Goal: Transaction & Acquisition: Book appointment/travel/reservation

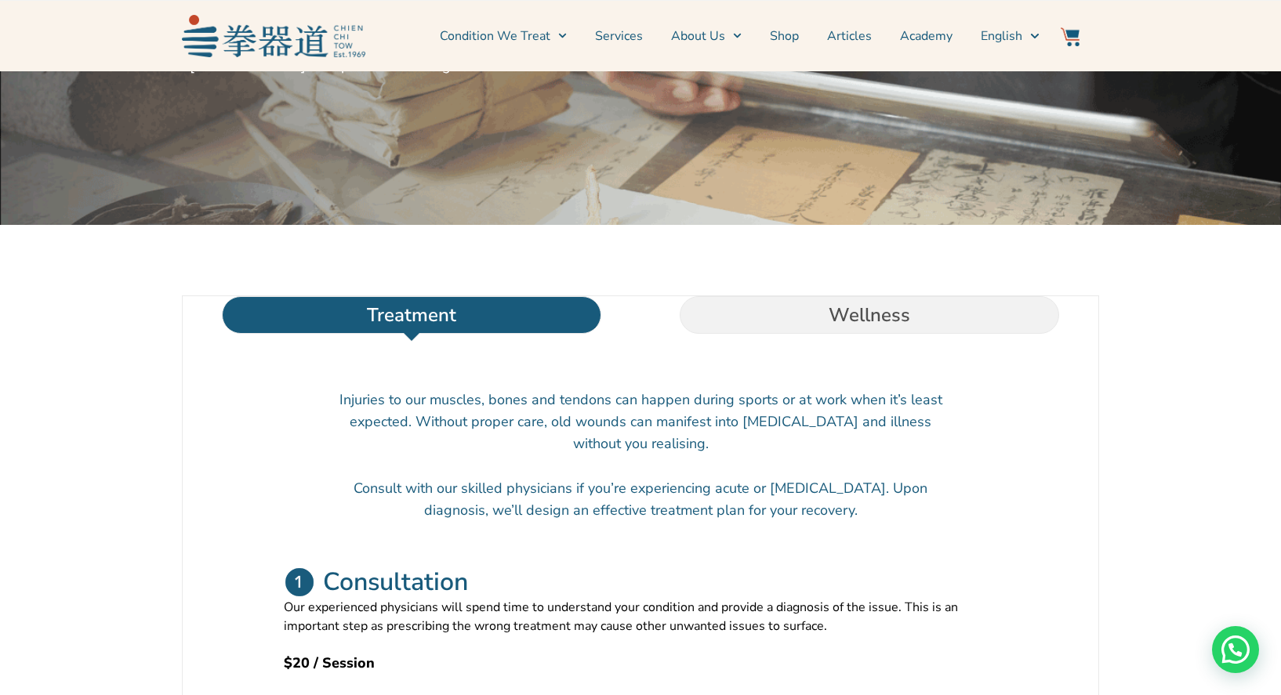
scroll to position [549, 0]
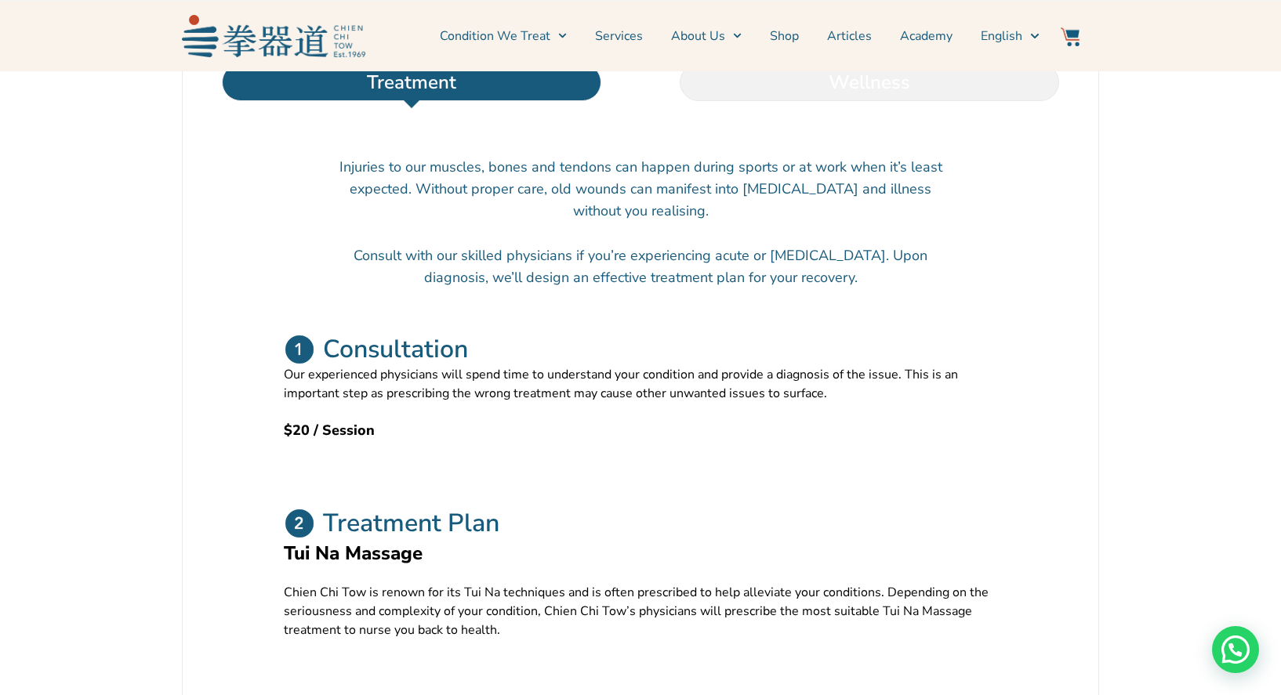
click at [802, 101] on li "Wellness" at bounding box center [869, 82] width 458 height 38
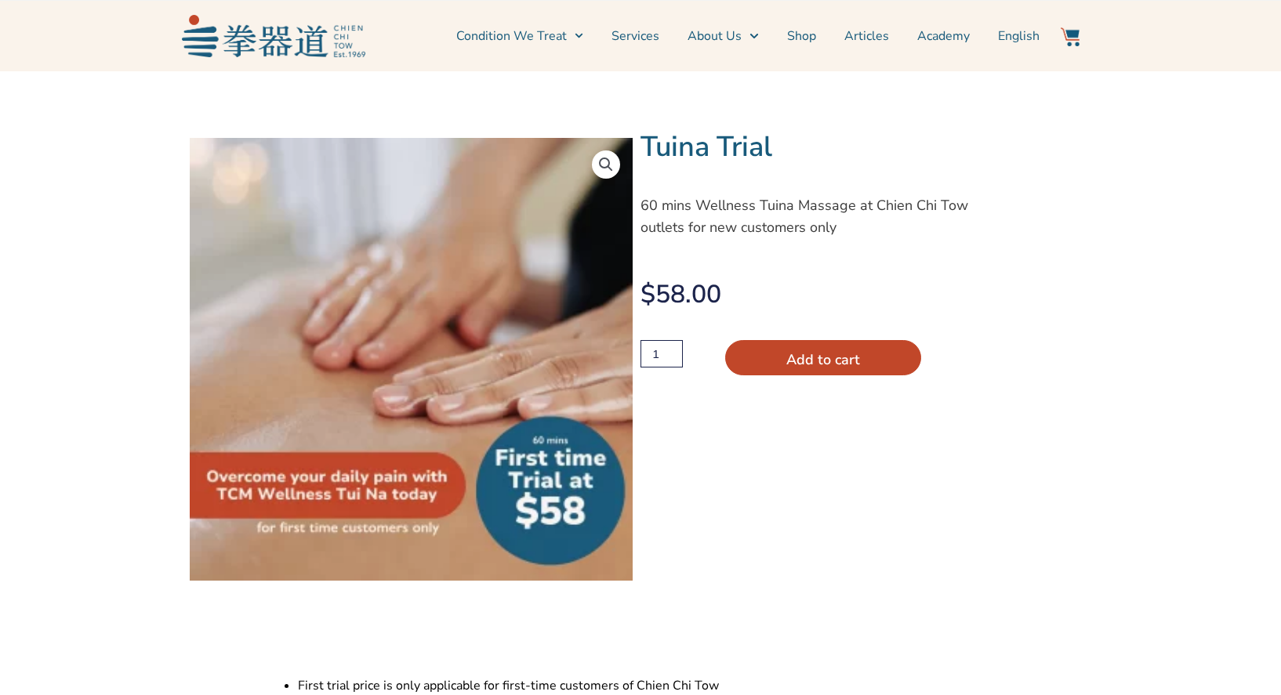
scroll to position [235, 0]
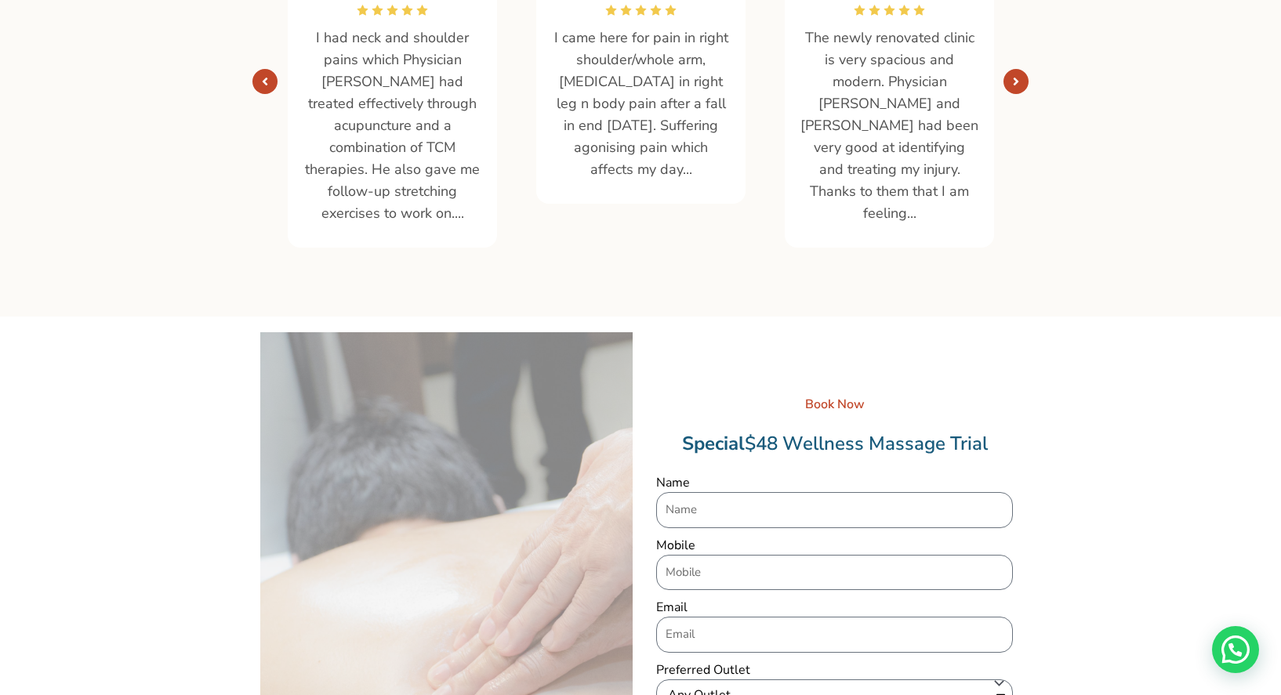
scroll to position [1546, 0]
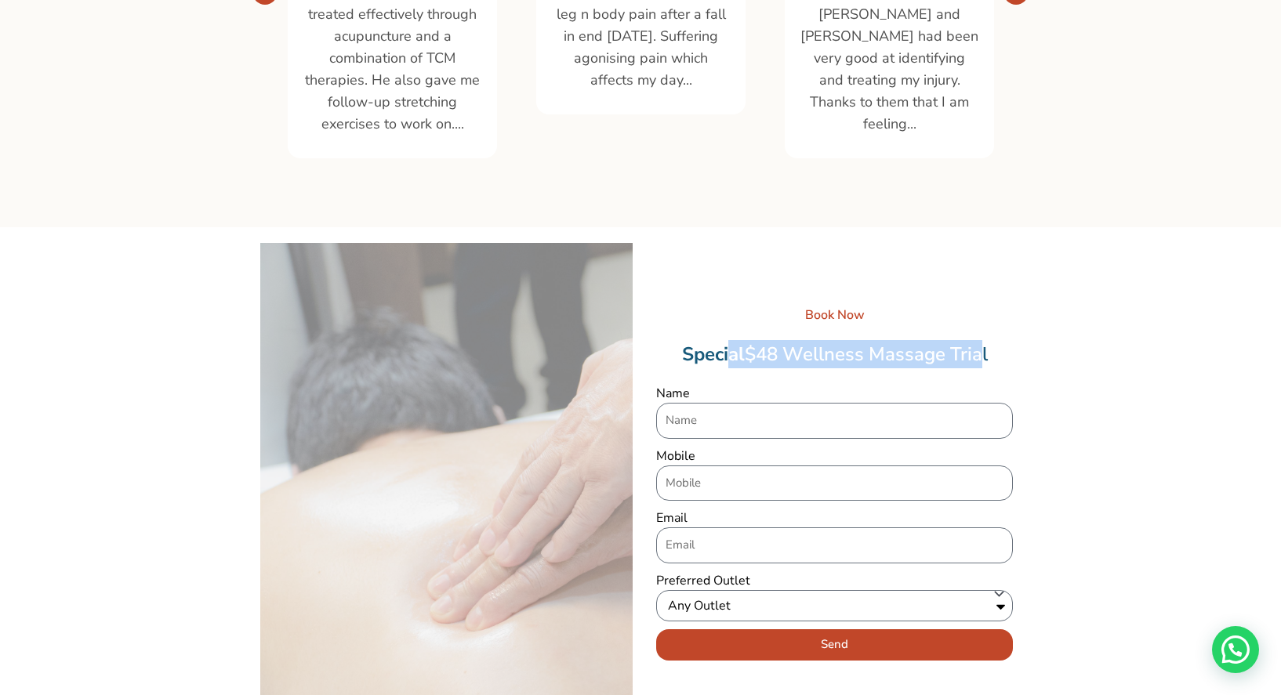
drag, startPoint x: 723, startPoint y: 313, endPoint x: 978, endPoint y: 327, distance: 255.1
click at [978, 327] on div "Book Now Special $48 Wellness Massage Trial Name Mobile Email Preferred Outlet …" at bounding box center [834, 483] width 372 height 481
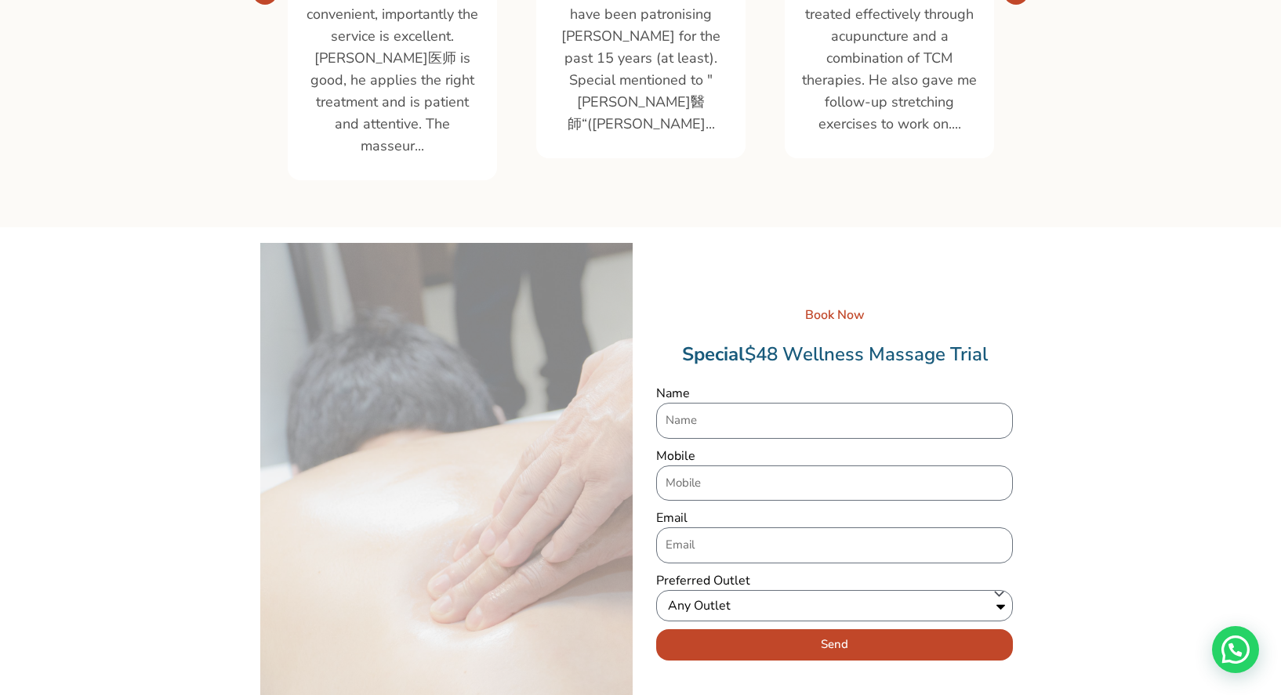
click at [1268, 339] on div "Book Now Special $48 Wellness Massage Trial Name Mobile Email Preferred Outlet …" at bounding box center [640, 483] width 1281 height 512
